Goal: Information Seeking & Learning: Learn about a topic

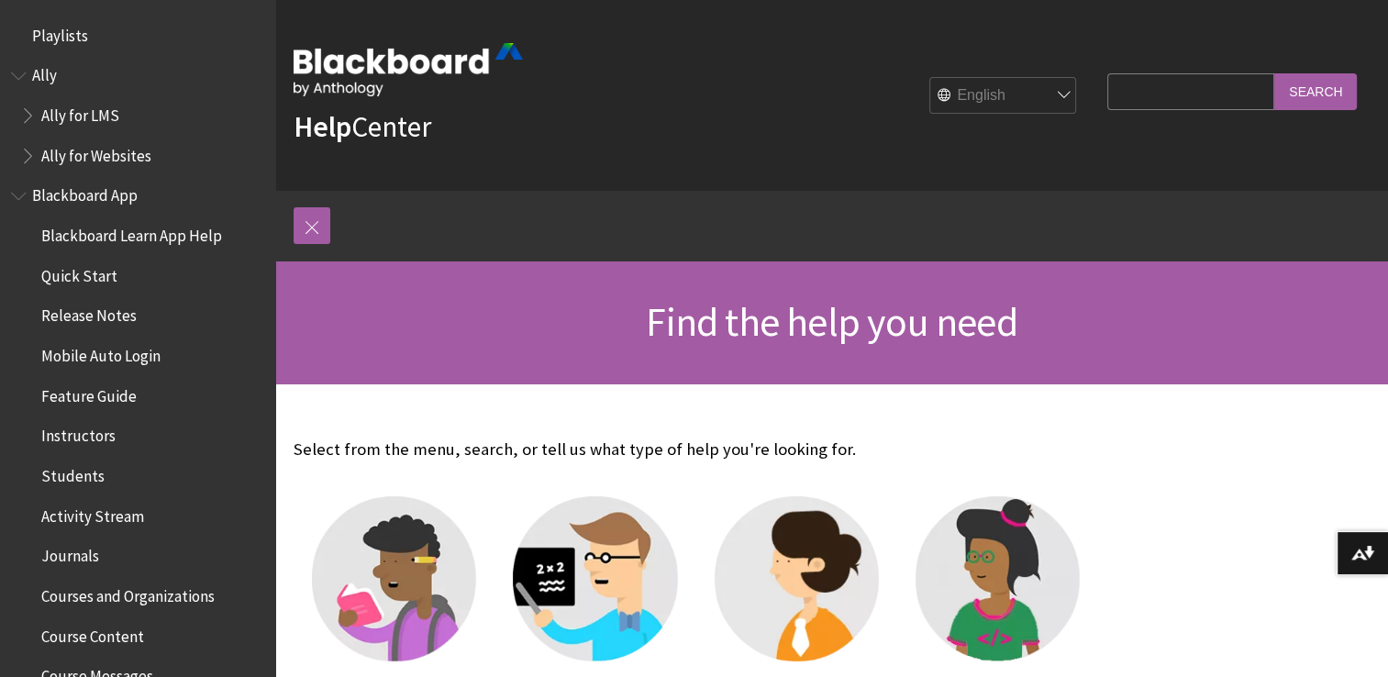
click at [1138, 90] on input "Search Query" at bounding box center [1190, 91] width 167 height 36
type input "AVA"
click at [1274, 73] on input "Search" at bounding box center [1315, 91] width 83 height 36
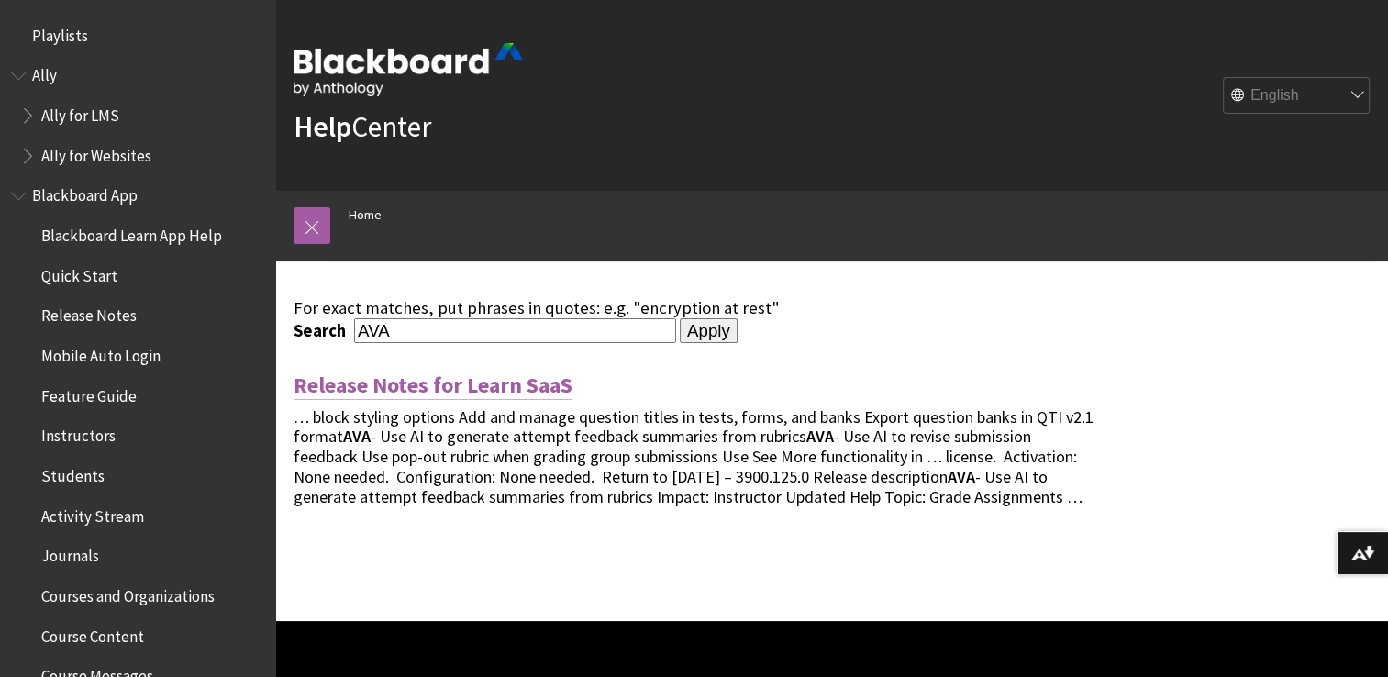
click at [503, 383] on link "Release Notes for Learn SaaS" at bounding box center [433, 385] width 279 height 29
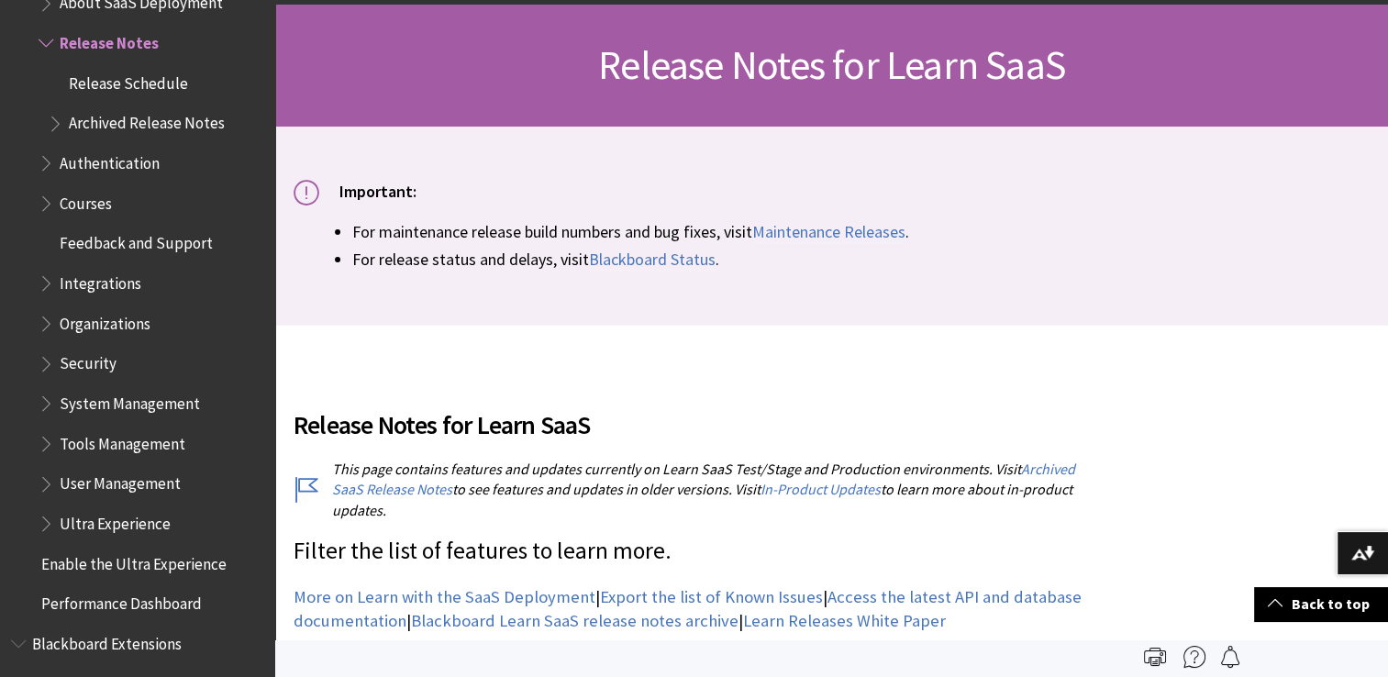
scroll to position [255, 0]
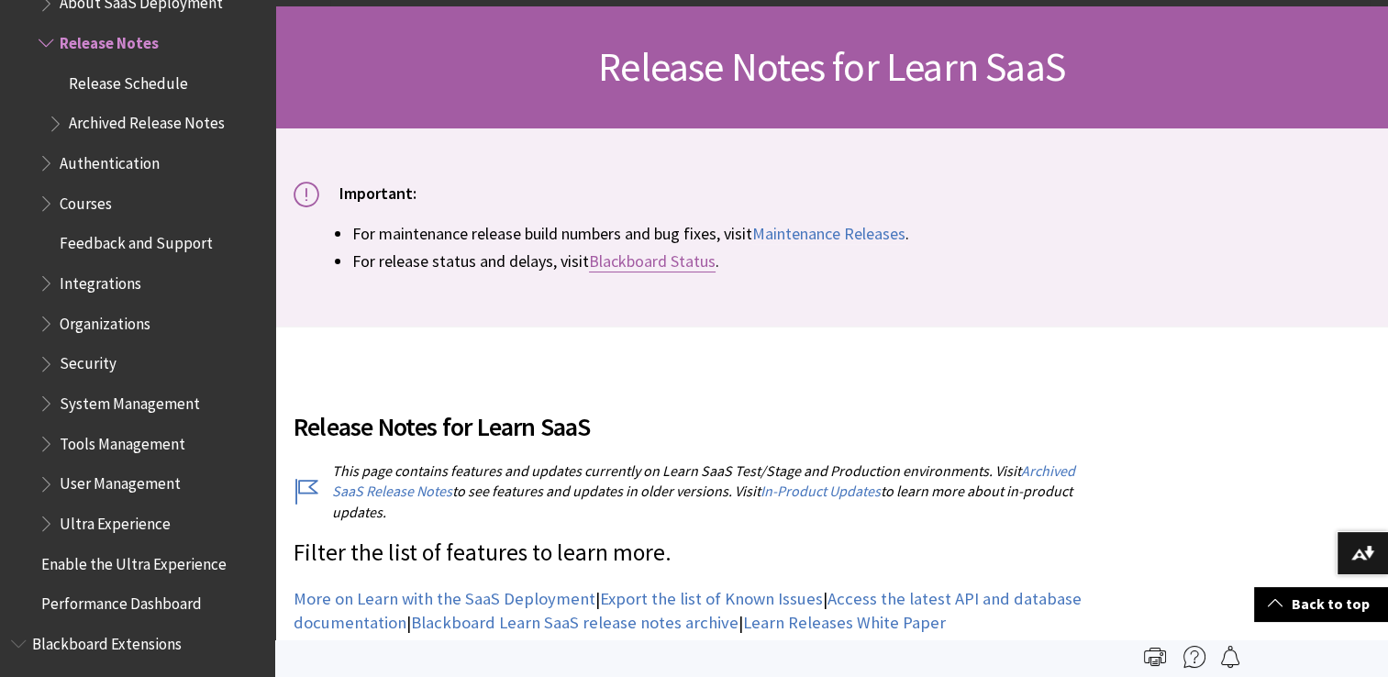
click at [697, 263] on link "Blackboard Status" at bounding box center [652, 261] width 127 height 22
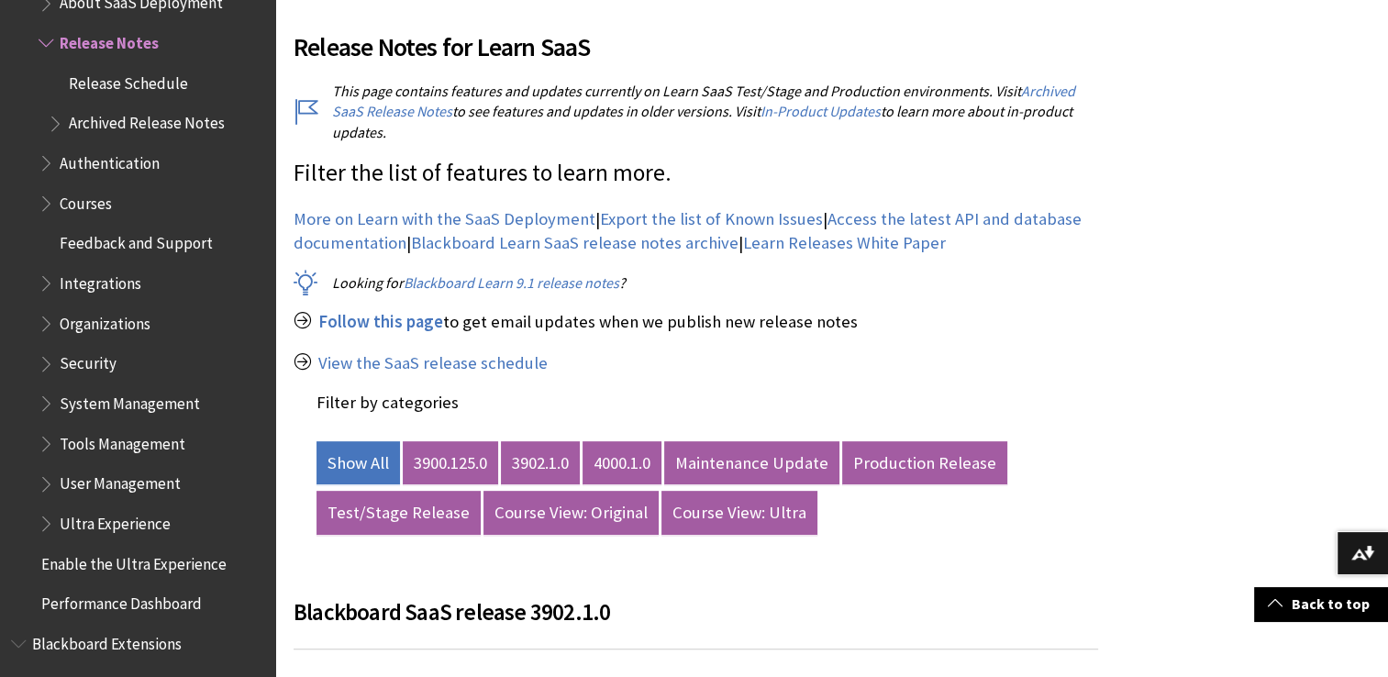
scroll to position [639, 0]
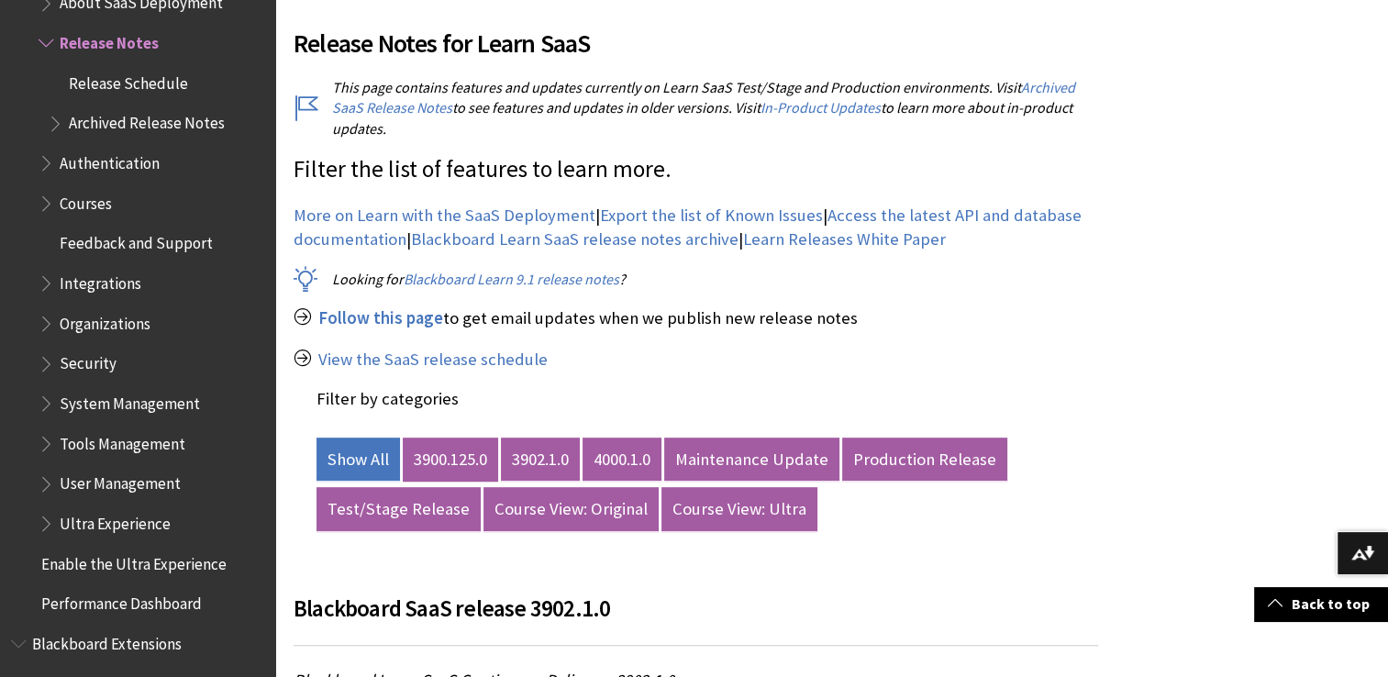
click at [451, 458] on link "3900.125.0" at bounding box center [450, 460] width 95 height 44
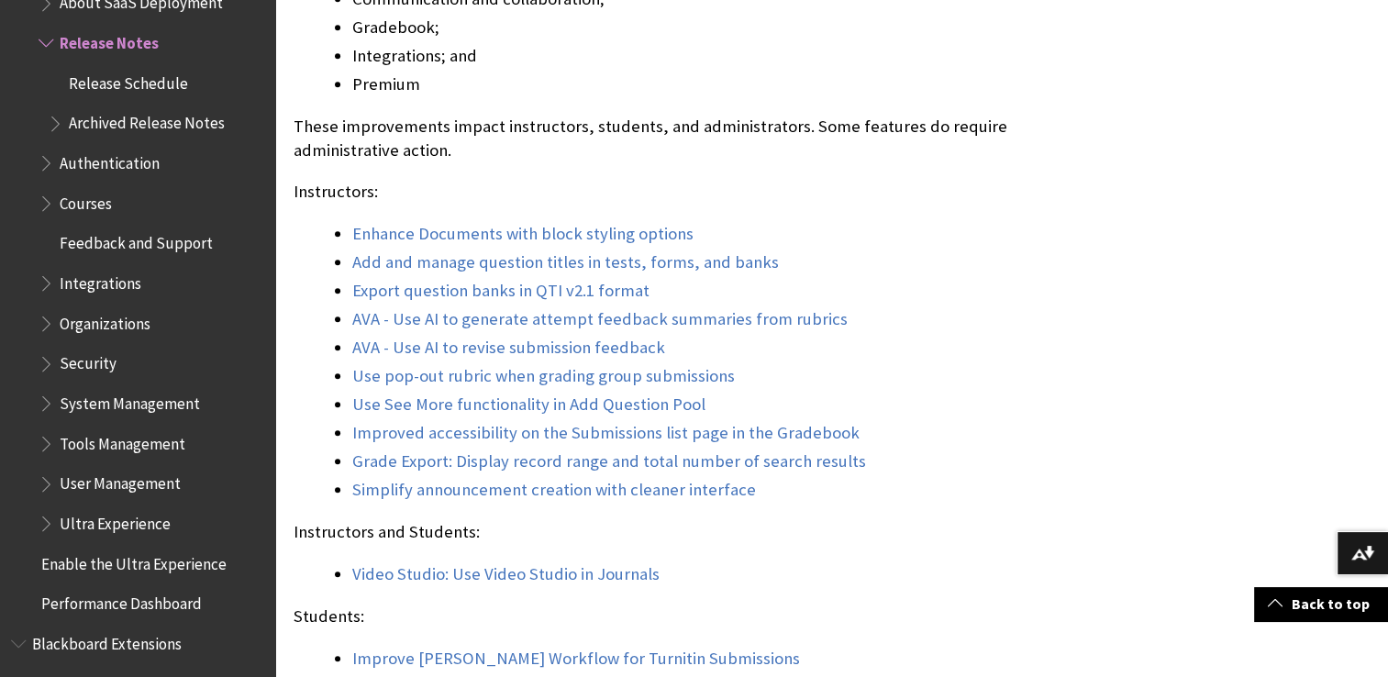
scroll to position [1658, 0]
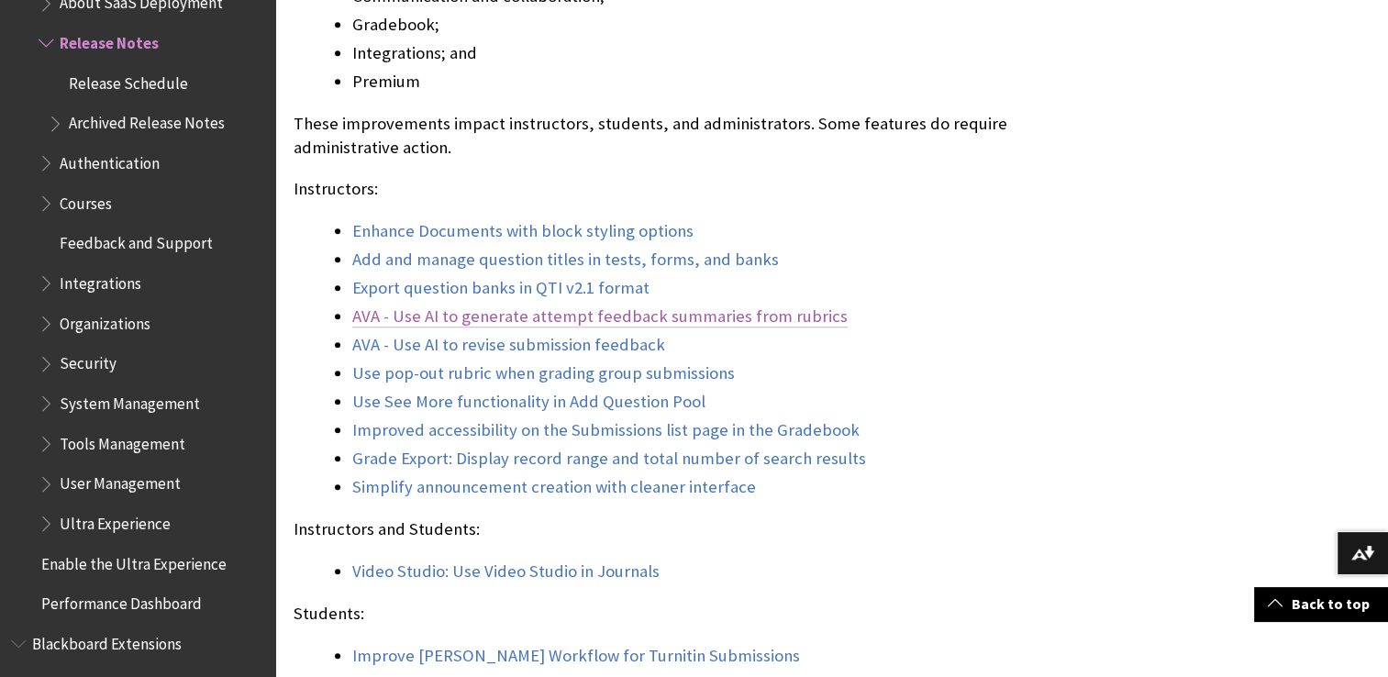
click at [623, 318] on link "AVA - Use AI to generate attempt feedback summaries from rubrics" at bounding box center [599, 316] width 495 height 22
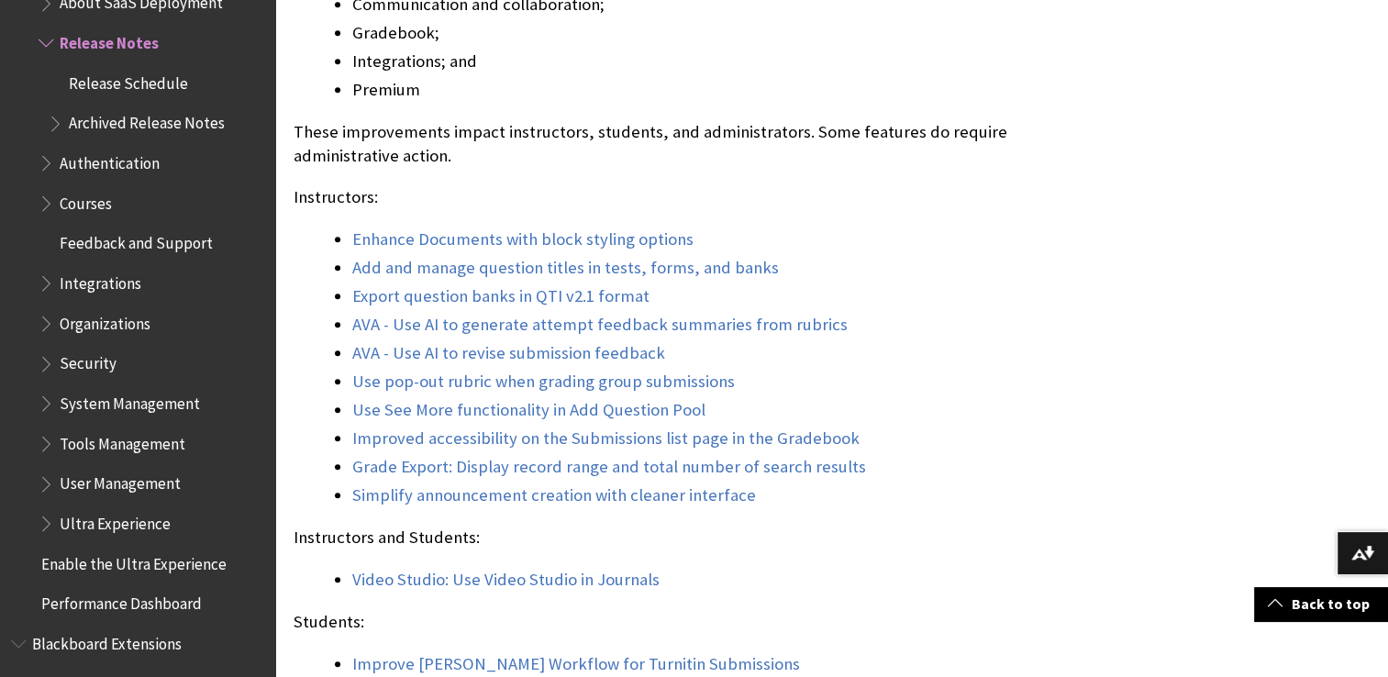
scroll to position [1659, 0]
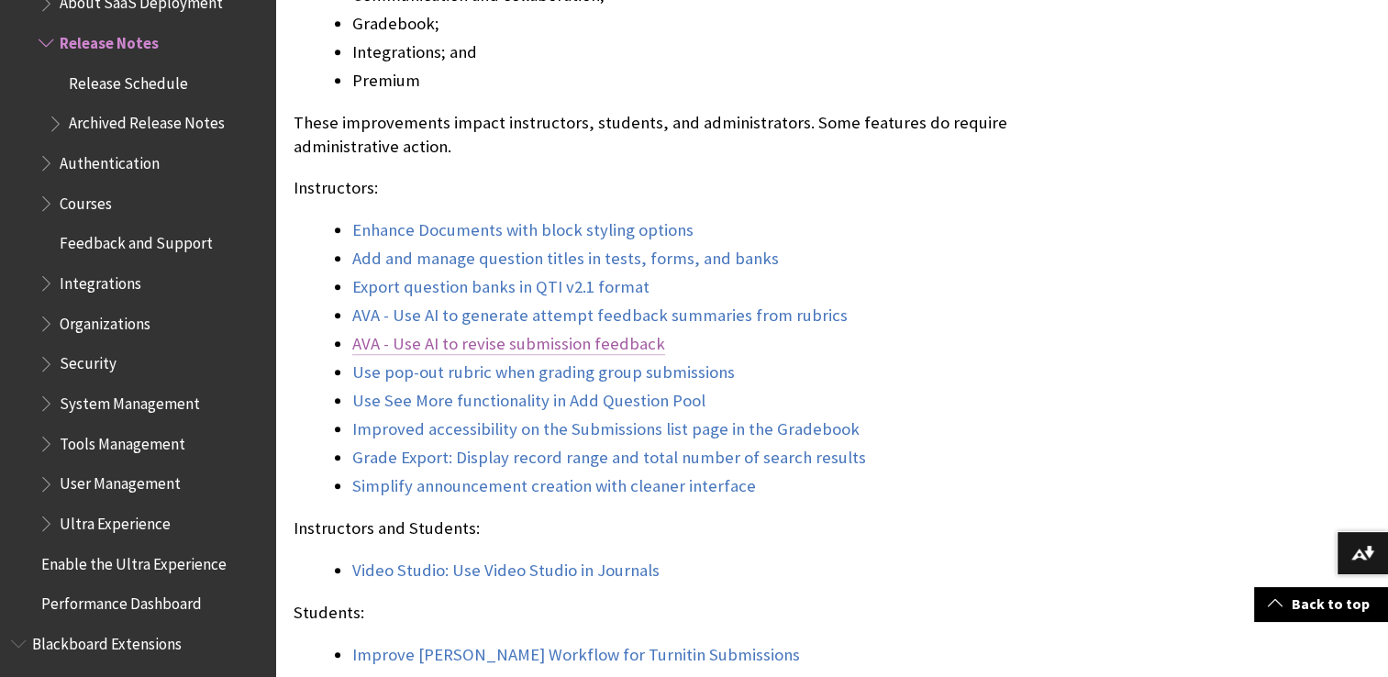
click at [501, 351] on link "AVA - Use AI to revise submission feedback" at bounding box center [508, 344] width 313 height 22
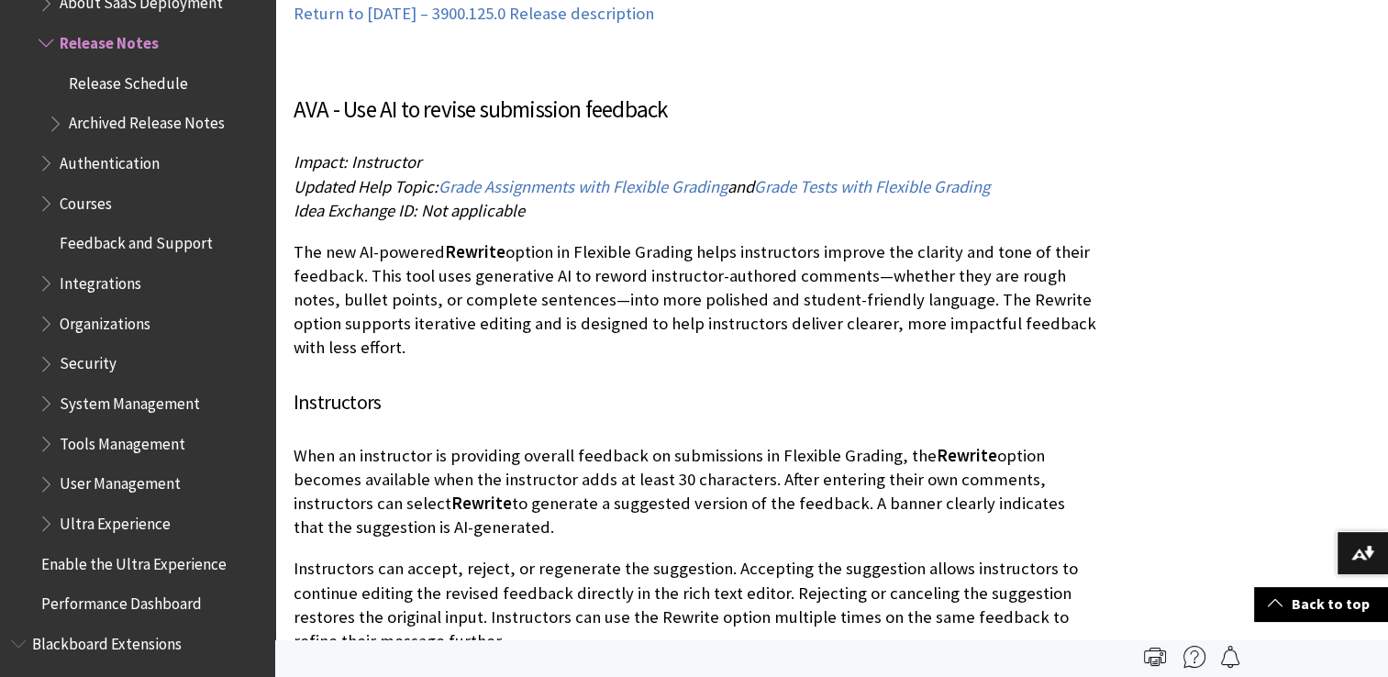
scroll to position [22675, 0]
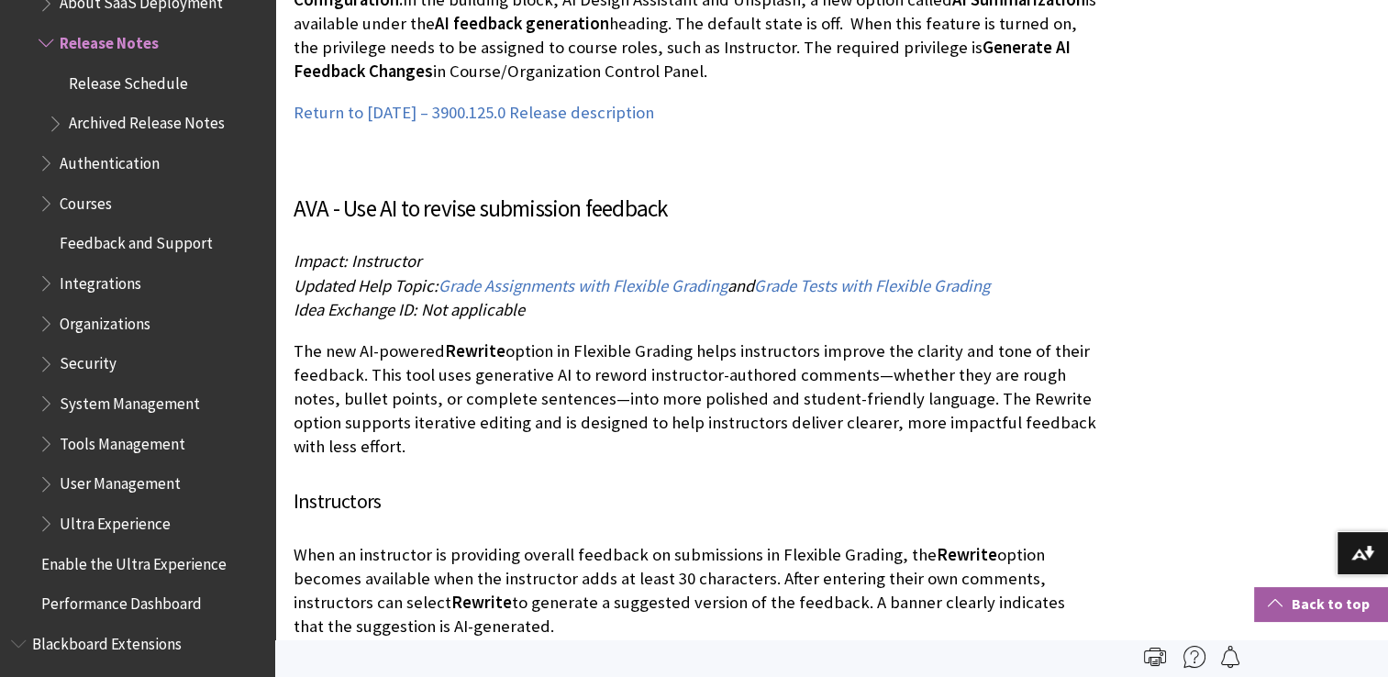
click at [1309, 596] on link "Back to top" at bounding box center [1321, 604] width 134 height 34
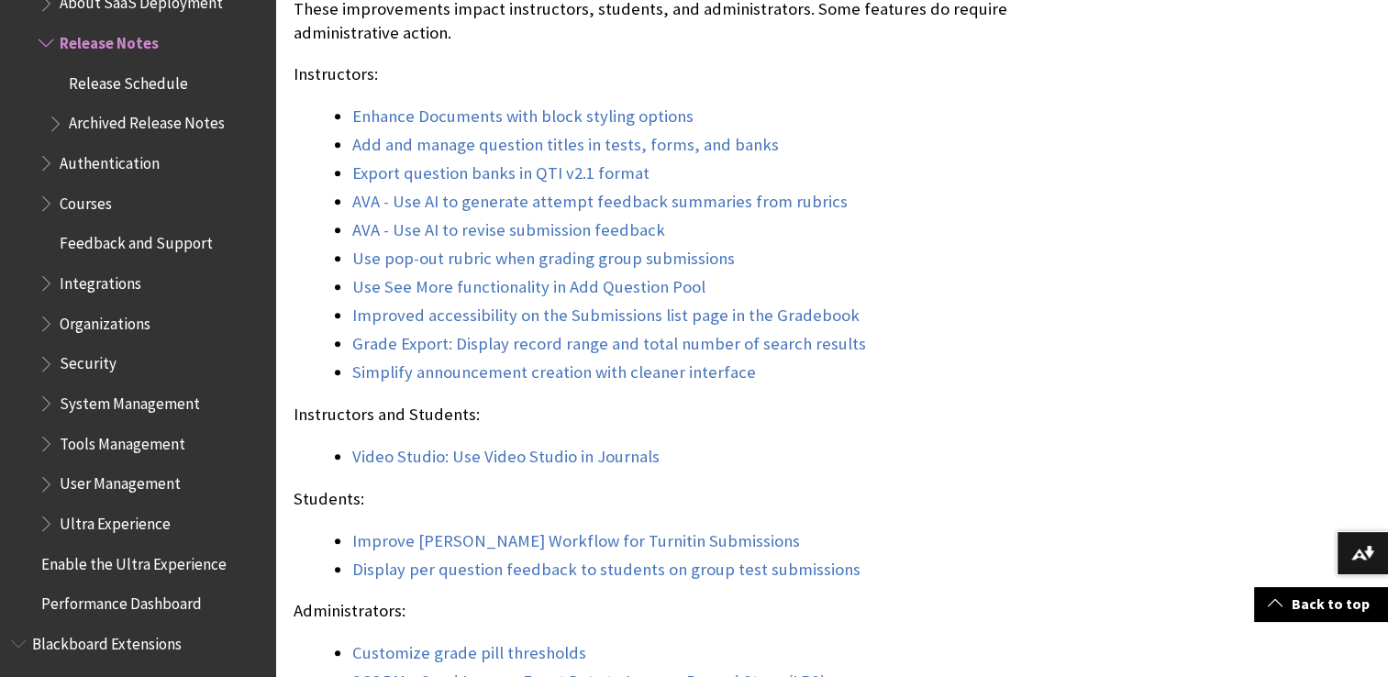
scroll to position [1772, 0]
drag, startPoint x: 970, startPoint y: 304, endPoint x: 521, endPoint y: 288, distance: 448.9
click at [521, 288] on link "Use See More functionality in Add Question Pool" at bounding box center [528, 287] width 353 height 22
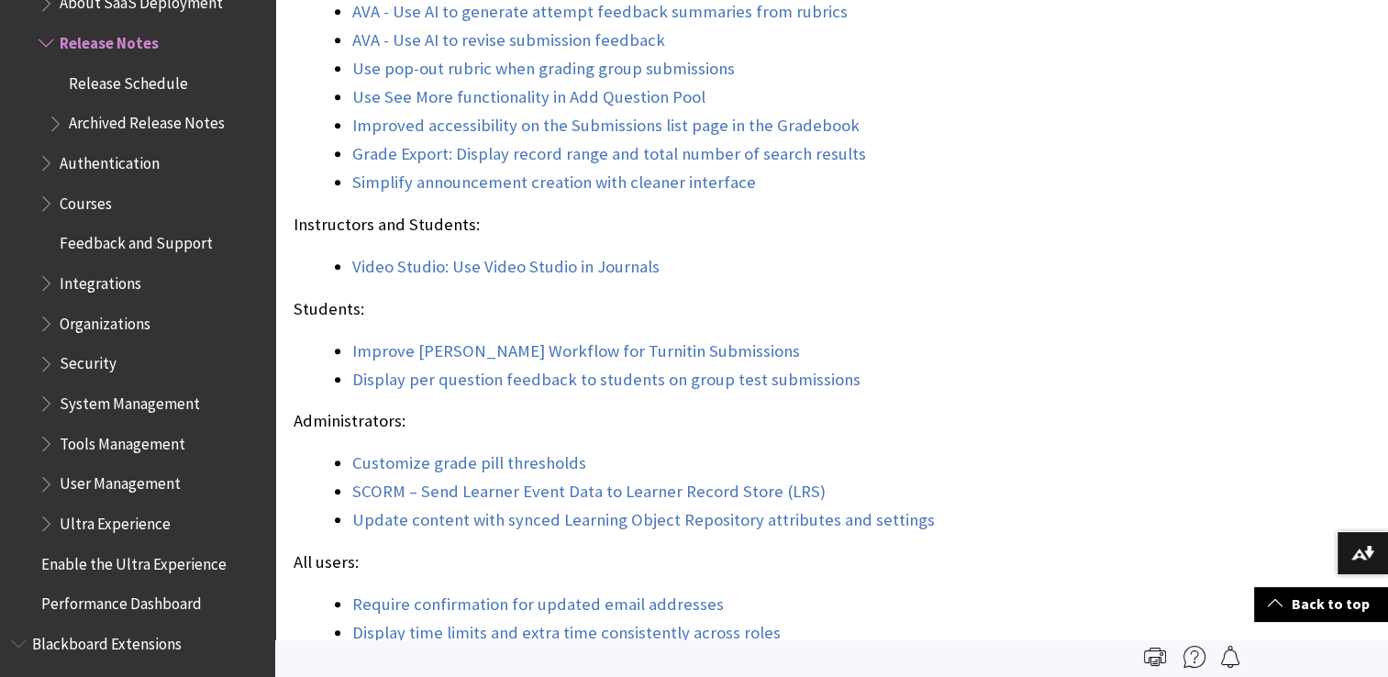
scroll to position [1965, 0]
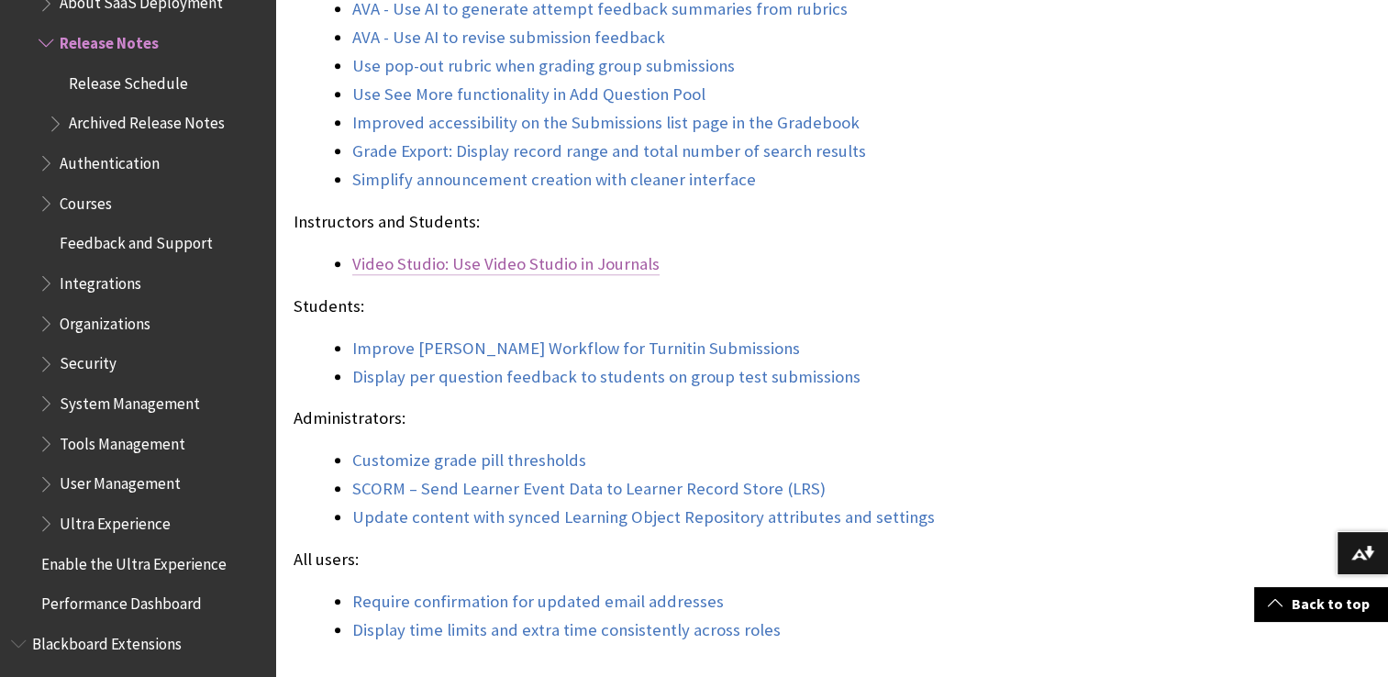
click at [574, 262] on span "Video Studio: Use Video Studio in Journals" at bounding box center [505, 263] width 307 height 21
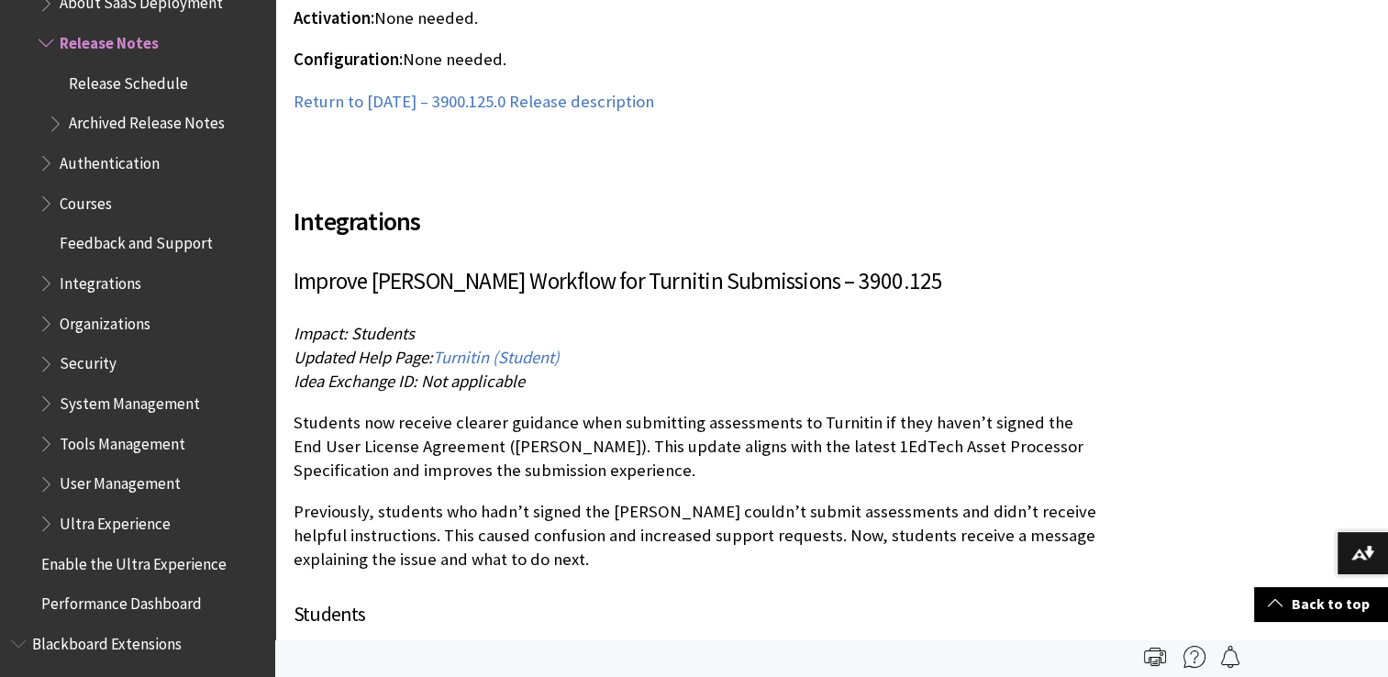
scroll to position [17244, 0]
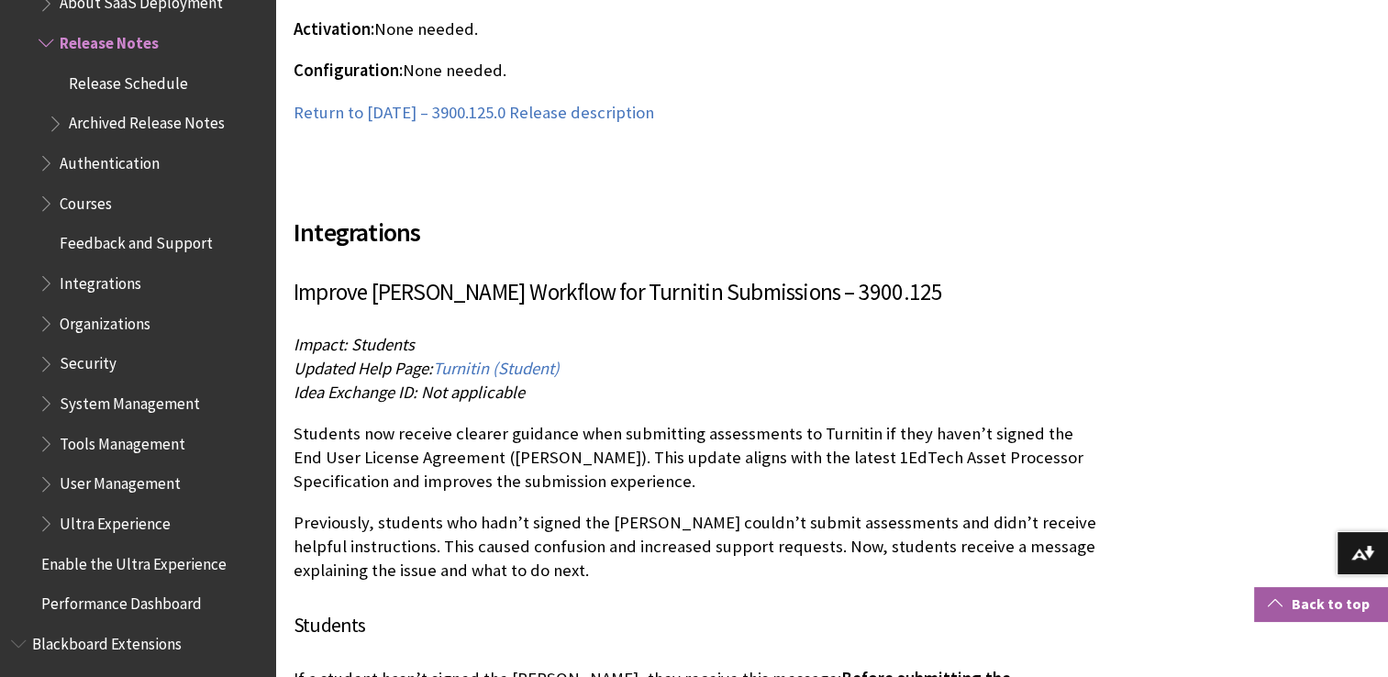
click at [1314, 614] on link "Back to top" at bounding box center [1321, 604] width 134 height 34
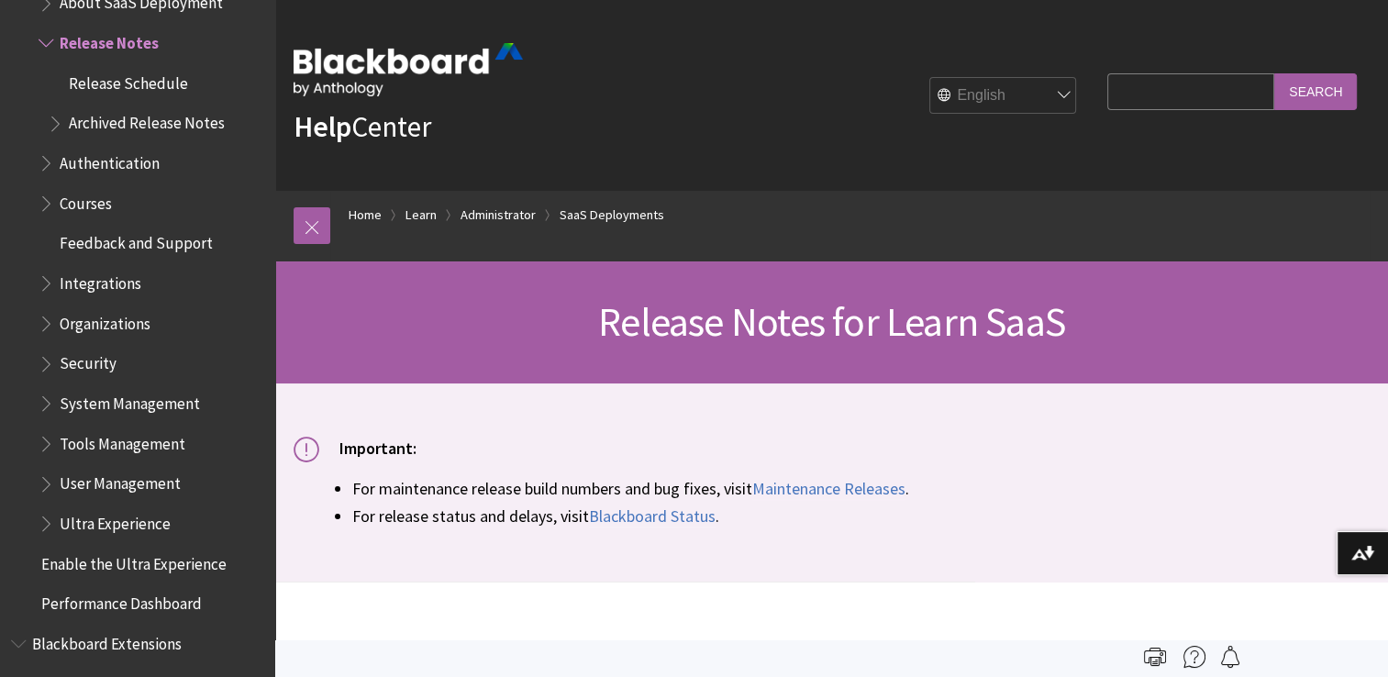
click at [1130, 97] on input "Search Query" at bounding box center [1190, 91] width 167 height 36
type input "m"
type input "video feedback"
click at [1274, 73] on input "Search" at bounding box center [1315, 91] width 83 height 36
click at [1328, 84] on input "Search" at bounding box center [1315, 91] width 83 height 36
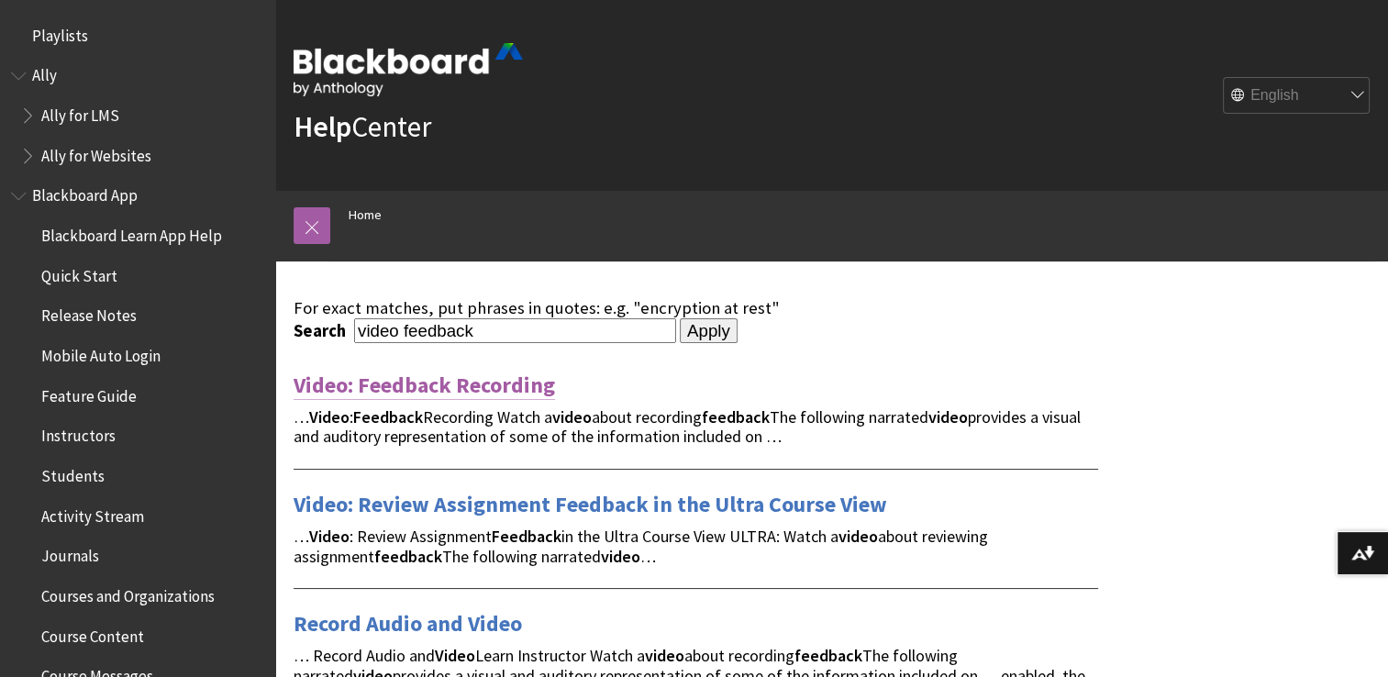
click at [510, 385] on link "Video: Feedback Recording" at bounding box center [424, 385] width 261 height 29
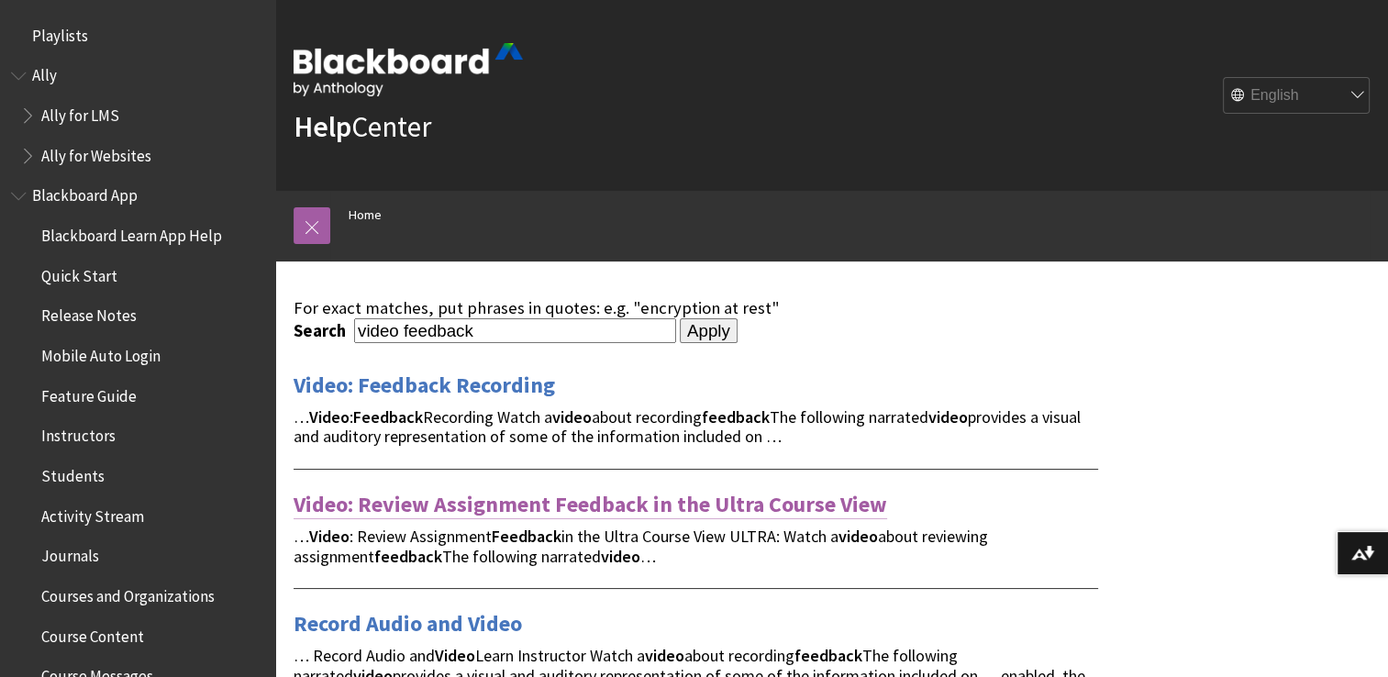
click at [566, 501] on link "Video: Review Assignment Feedback in the Ultra Course View" at bounding box center [591, 504] width 594 height 29
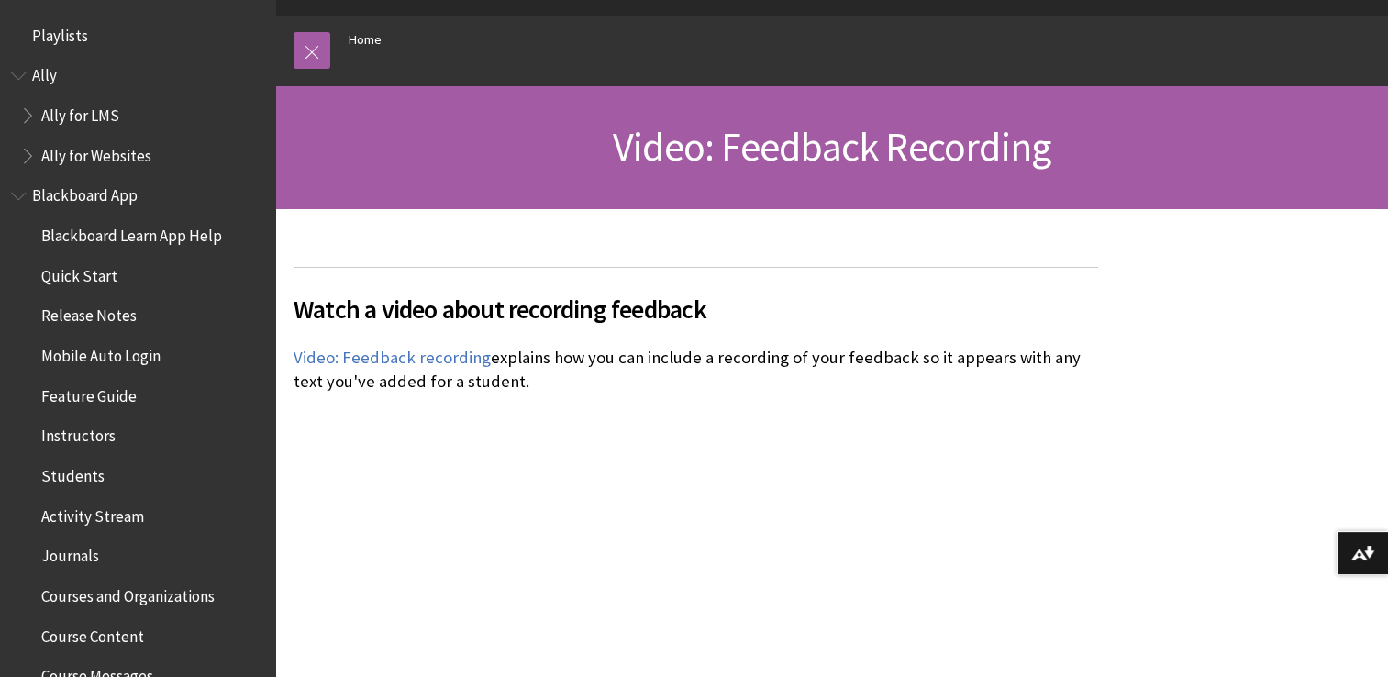
scroll to position [168, 0]
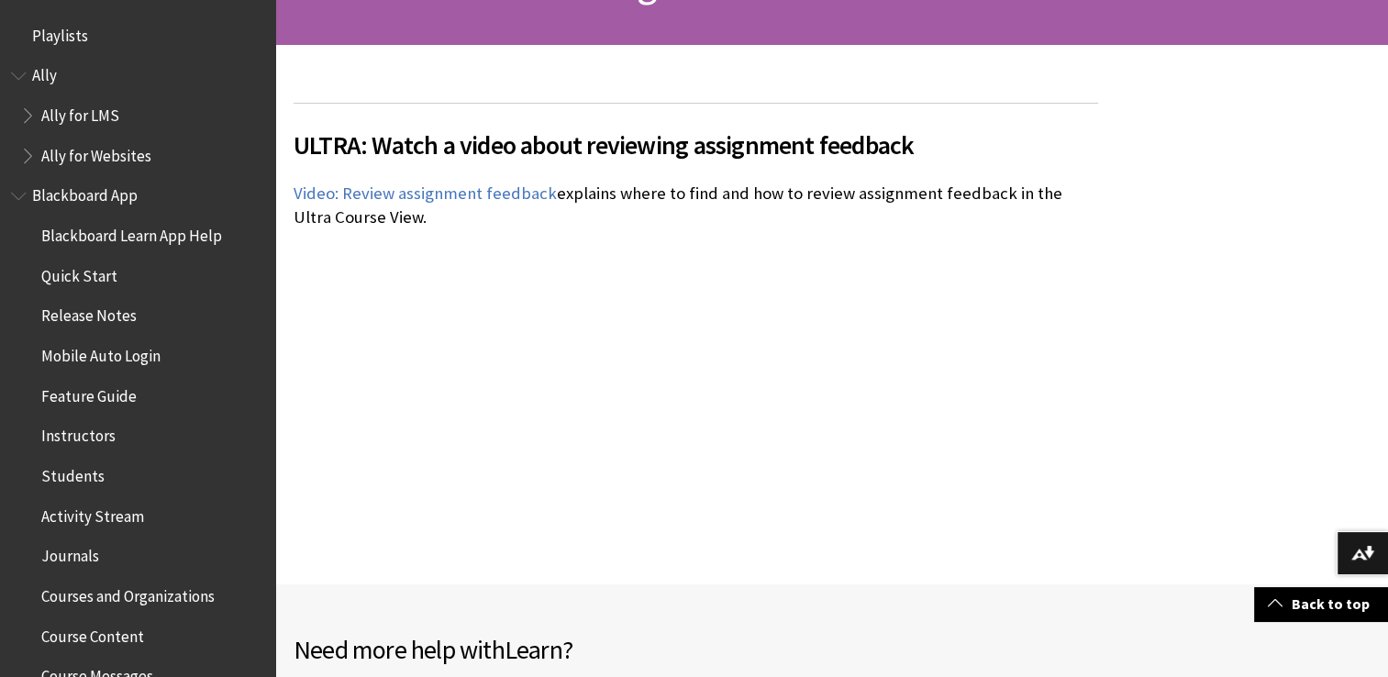
scroll to position [332, 0]
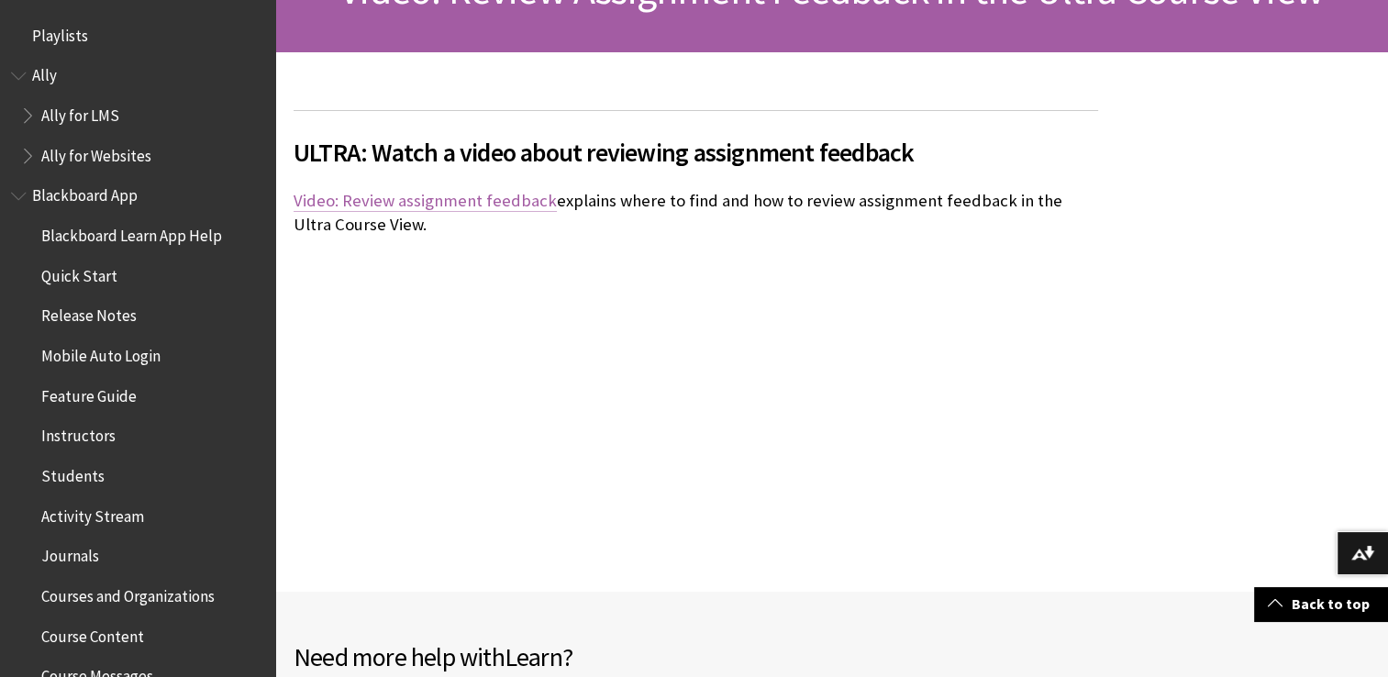
click at [466, 196] on link "Video: Review assignment feedback" at bounding box center [425, 201] width 263 height 22
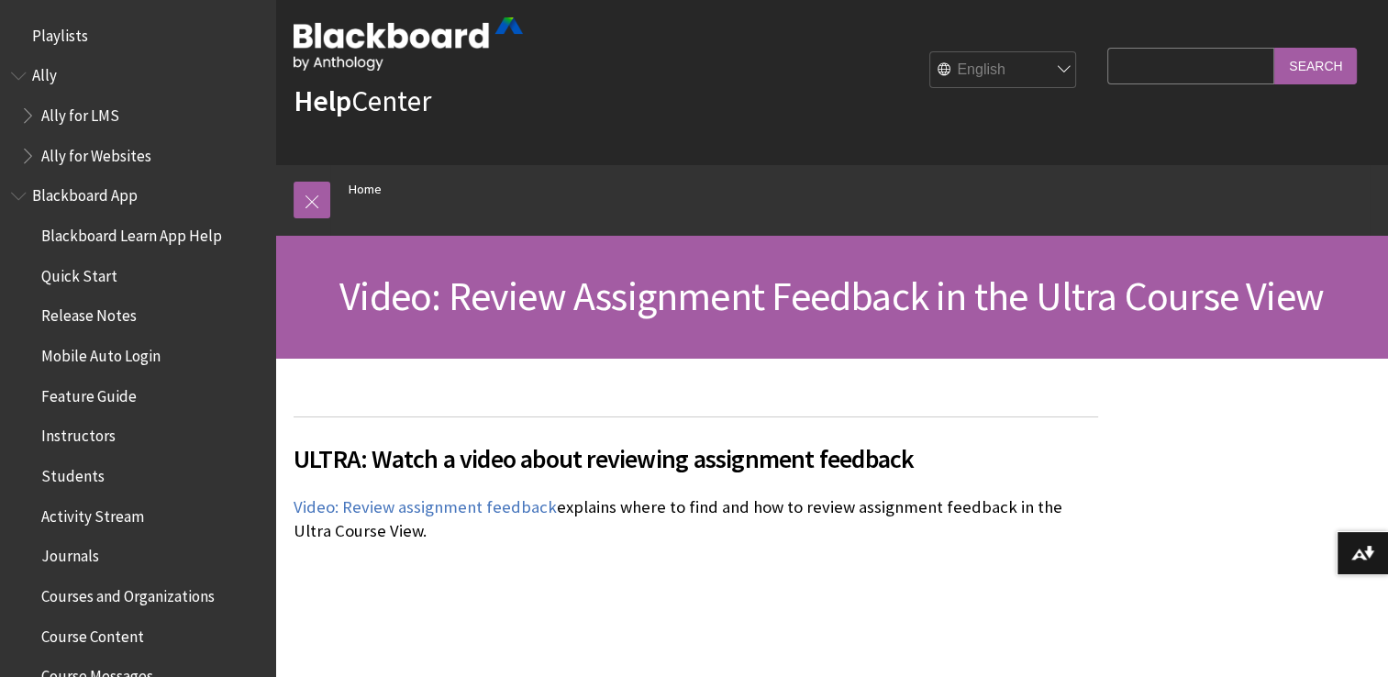
scroll to position [24, 0]
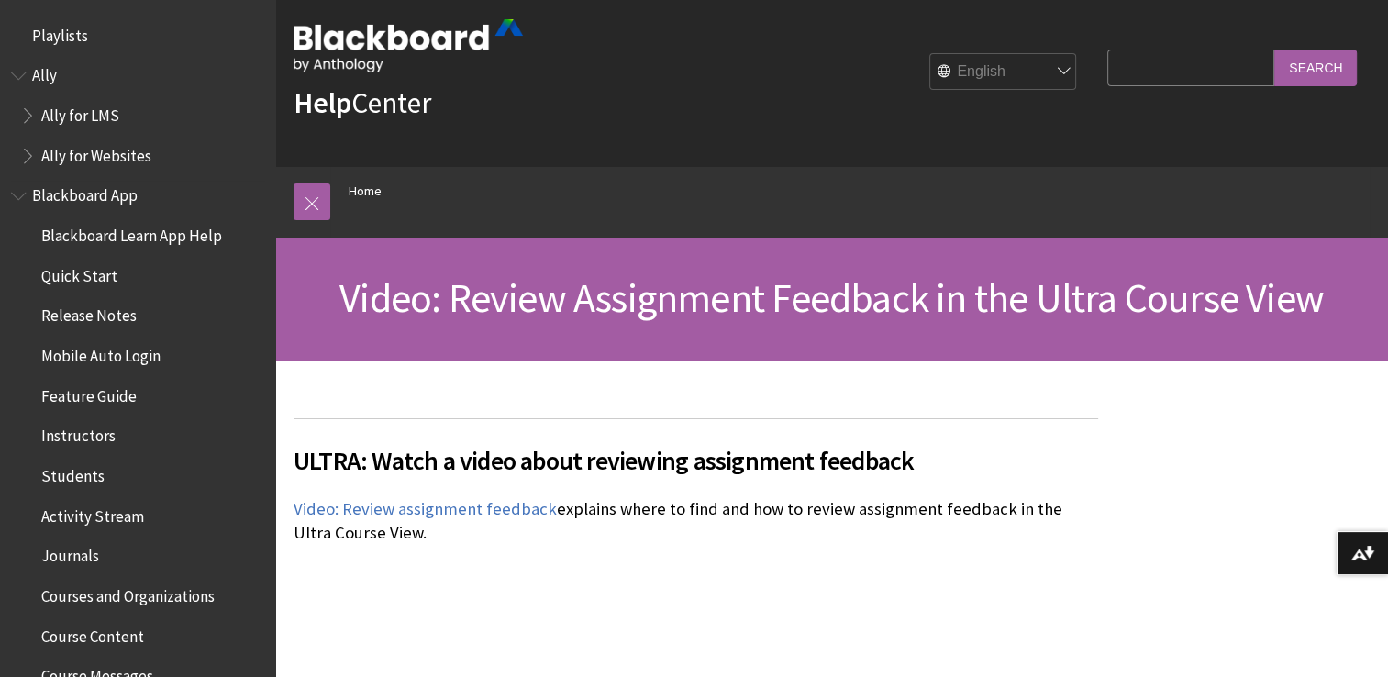
click at [95, 314] on span "Release Notes" at bounding box center [88, 313] width 95 height 25
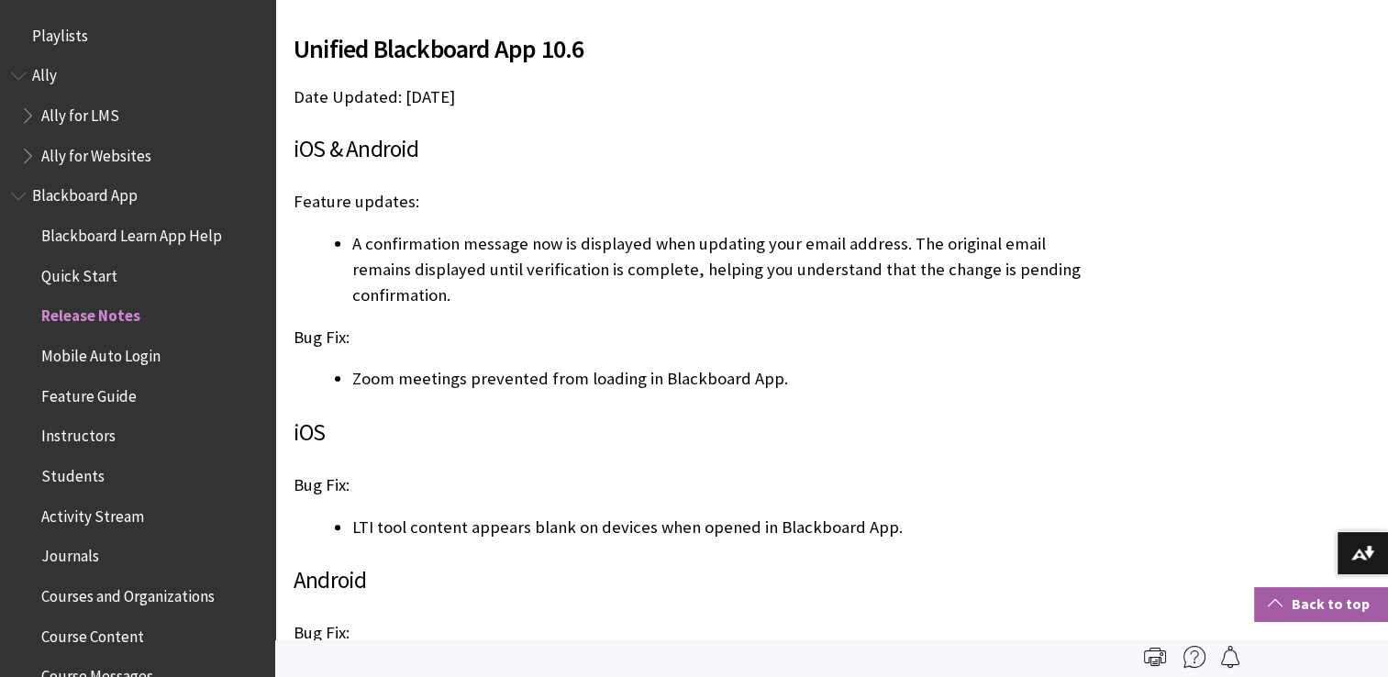
click at [1332, 592] on link "Back to top" at bounding box center [1321, 604] width 134 height 34
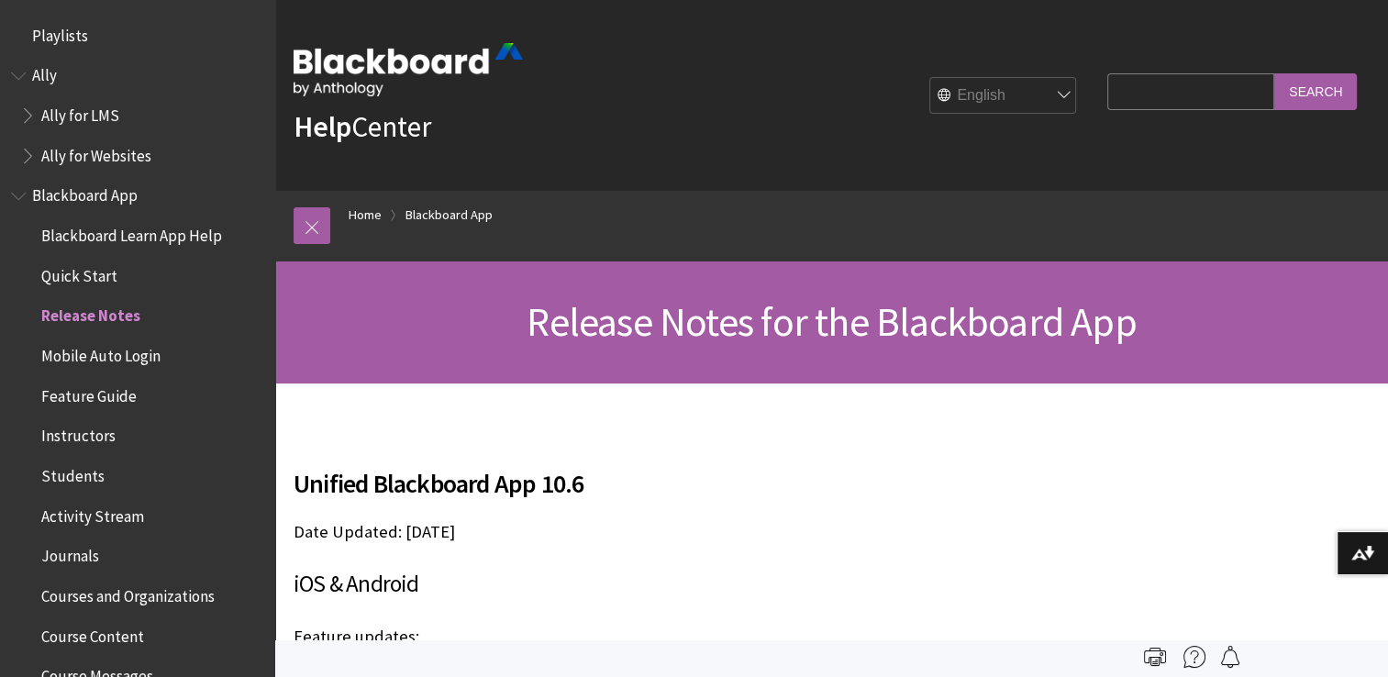
click at [1172, 101] on input "Search Query" at bounding box center [1190, 91] width 167 height 36
type input "video feedback"
click at [1274, 73] on input "Search" at bounding box center [1315, 91] width 83 height 36
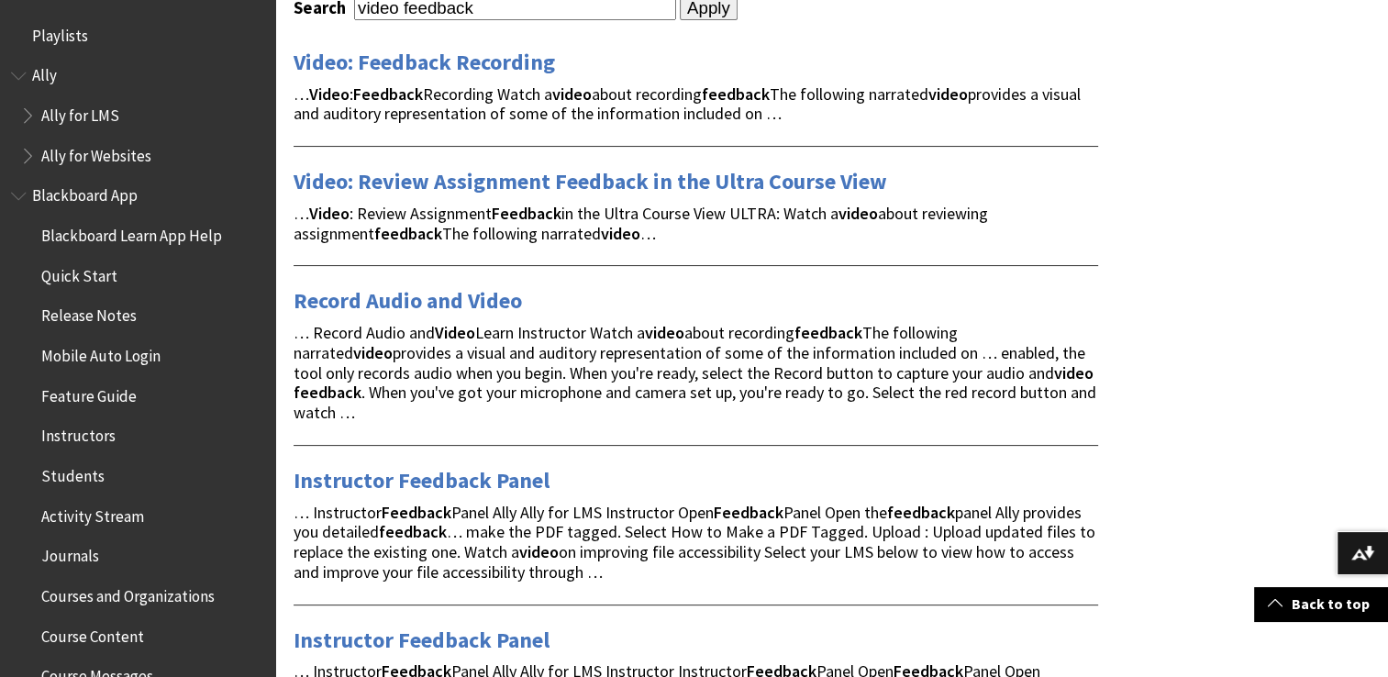
scroll to position [326, 0]
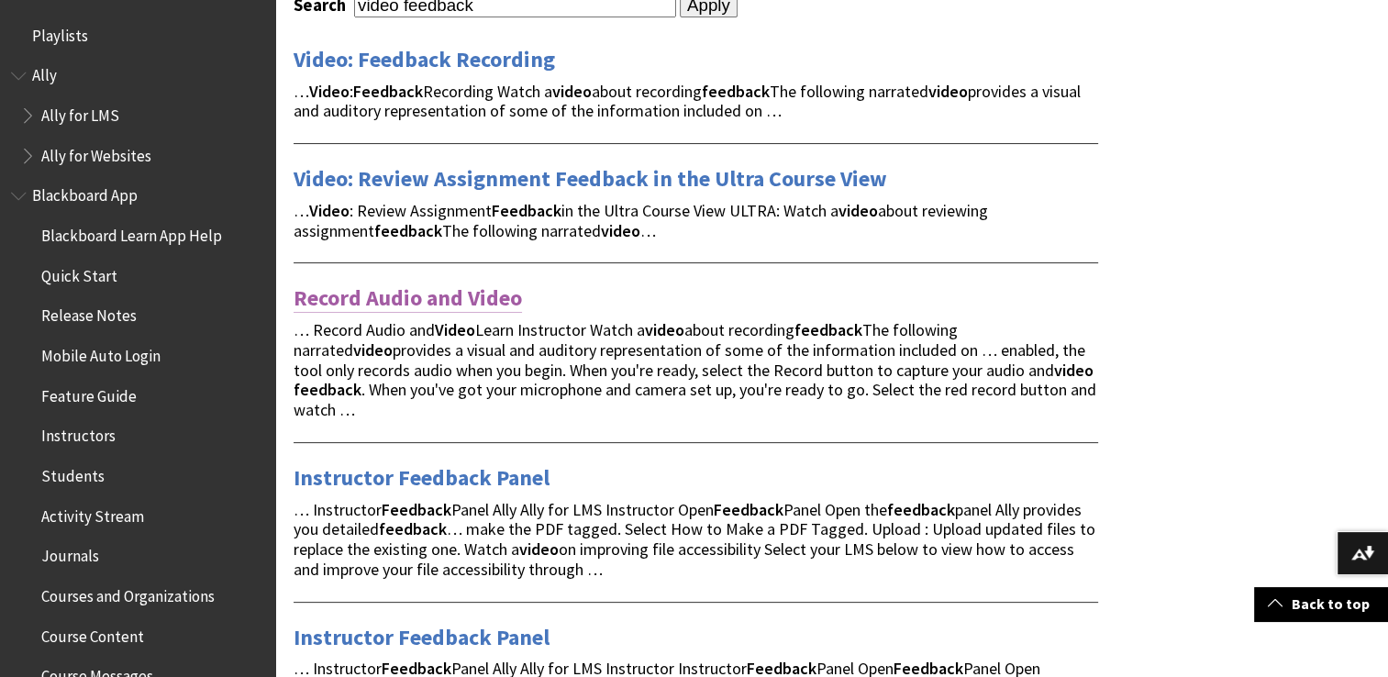
click at [437, 299] on link "Record Audio and Video" at bounding box center [408, 297] width 228 height 29
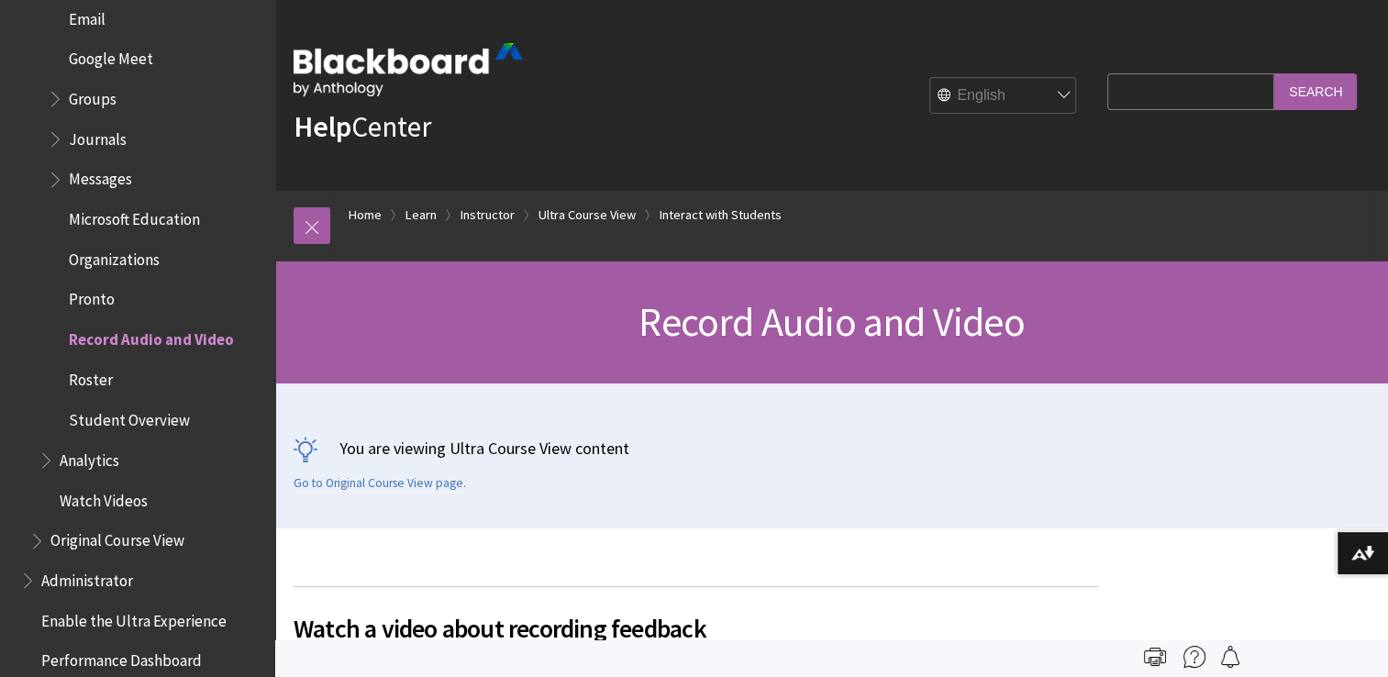
scroll to position [3068, 0]
